Goal: Information Seeking & Learning: Learn about a topic

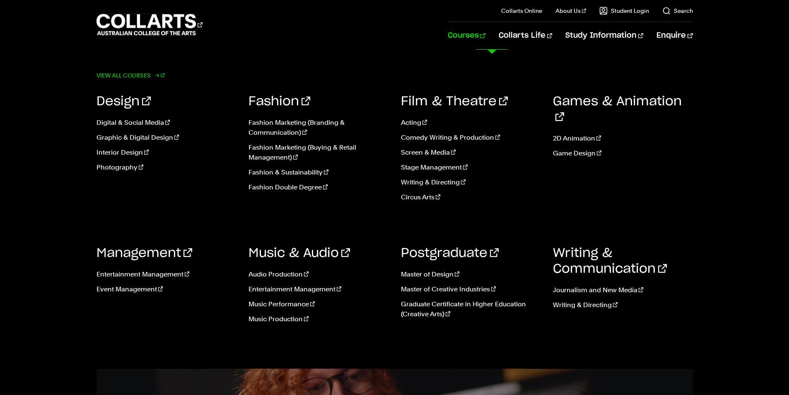
click at [130, 76] on link "View all courses" at bounding box center [131, 76] width 69 height 12
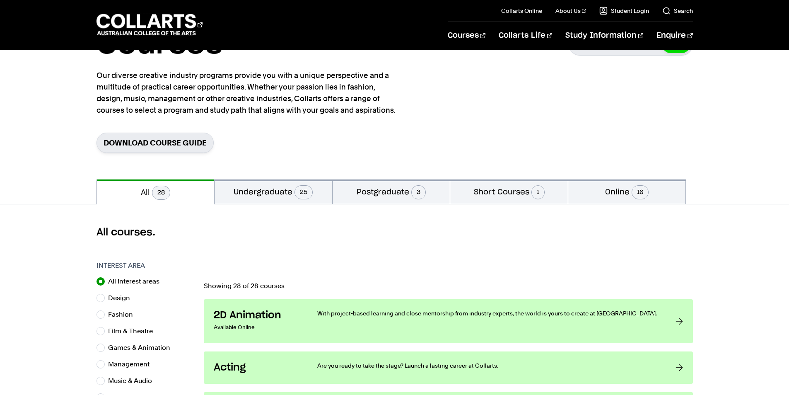
scroll to position [105, 0]
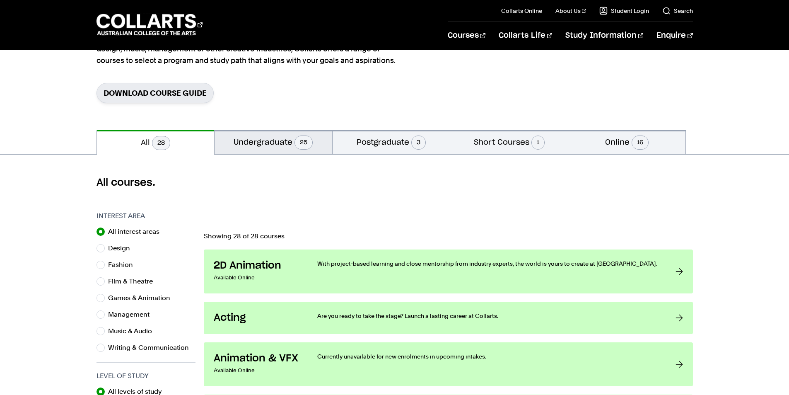
click at [295, 147] on button "Undergraduate 25" at bounding box center [274, 142] width 118 height 24
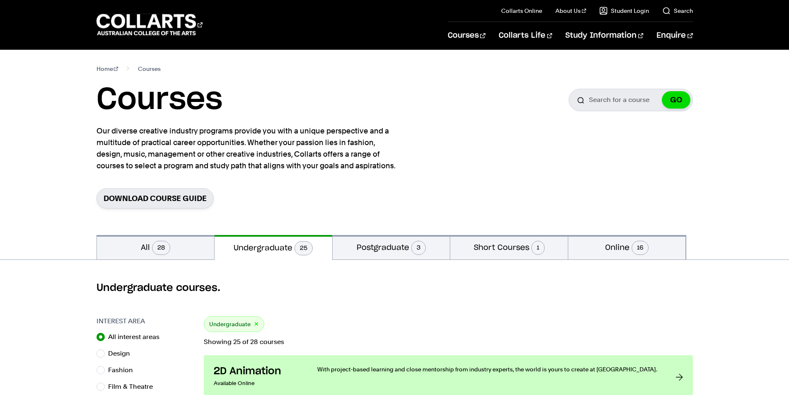
scroll to position [105, 0]
